Goal: Find contact information: Find contact information

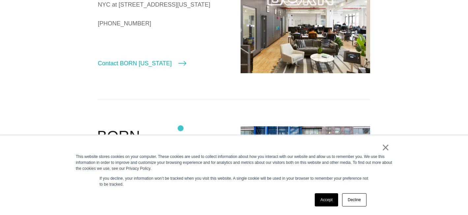
scroll to position [67, 0]
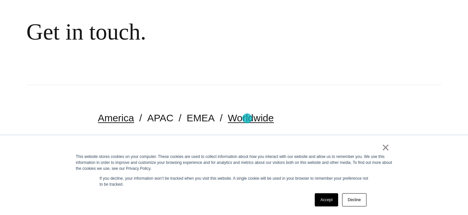
click at [247, 118] on link "Worldwide" at bounding box center [251, 117] width 46 height 11
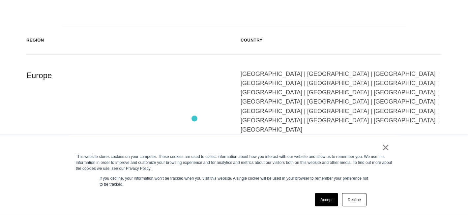
scroll to position [269, 0]
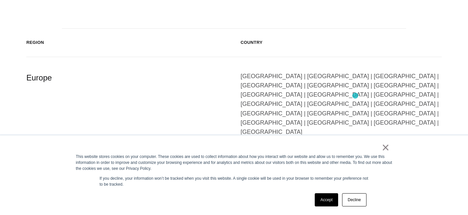
click at [356, 96] on div "[GEOGRAPHIC_DATA] | [GEOGRAPHIC_DATA] | [GEOGRAPHIC_DATA] | [GEOGRAPHIC_DATA] |…" at bounding box center [341, 104] width 201 height 65
click at [325, 201] on link "Accept" at bounding box center [326, 199] width 23 height 13
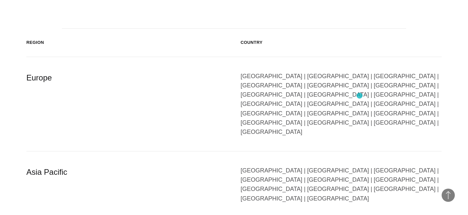
click at [360, 96] on div "[GEOGRAPHIC_DATA] | [GEOGRAPHIC_DATA] | [GEOGRAPHIC_DATA] | [GEOGRAPHIC_DATA] |…" at bounding box center [341, 104] width 201 height 65
click at [36, 76] on div "Europe" at bounding box center [126, 104] width 201 height 65
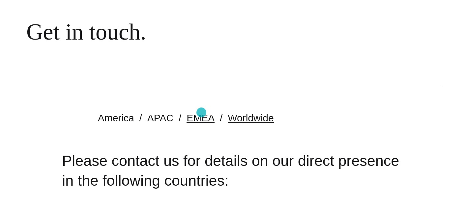
scroll to position [202, 0]
